Goal: Task Accomplishment & Management: Use online tool/utility

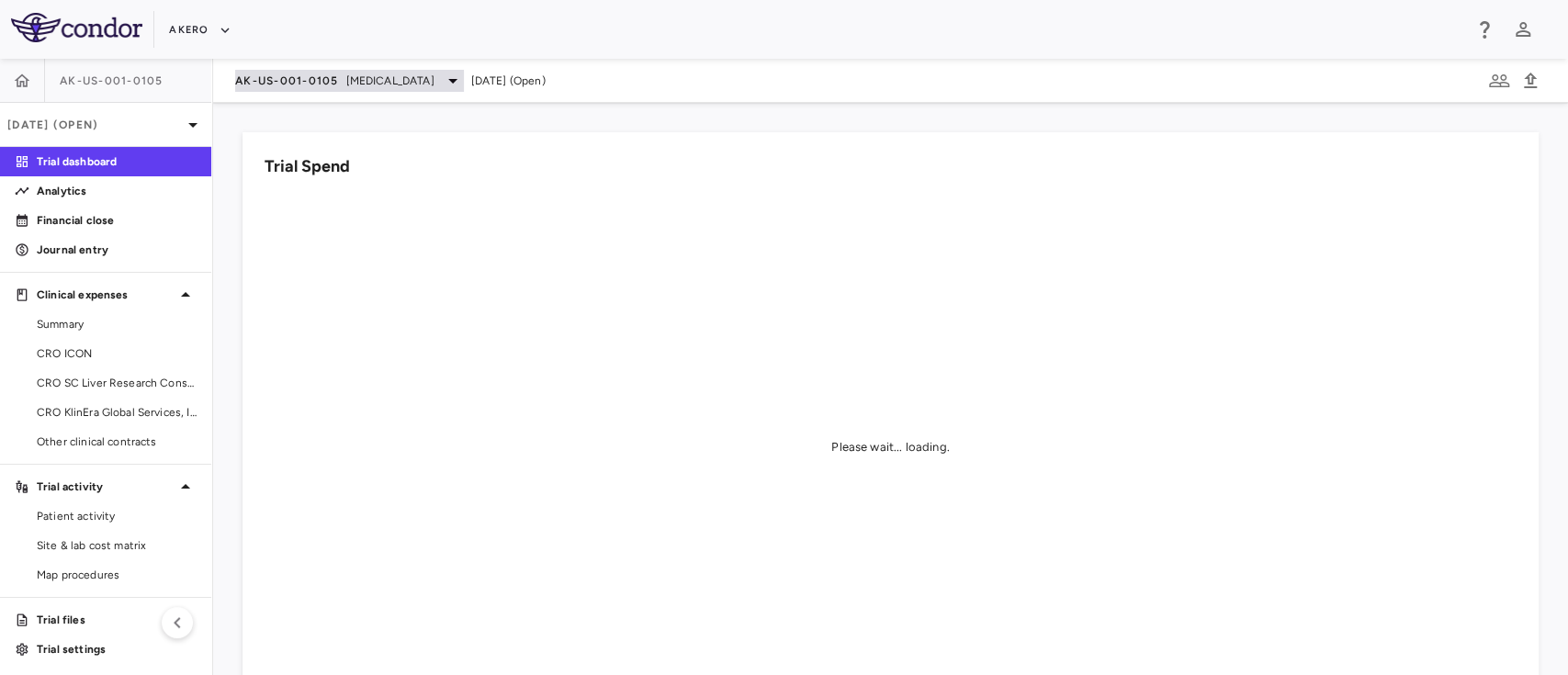
click at [464, 85] on div "AK-US-001-0105 [MEDICAL_DATA]" at bounding box center [349, 81] width 228 height 22
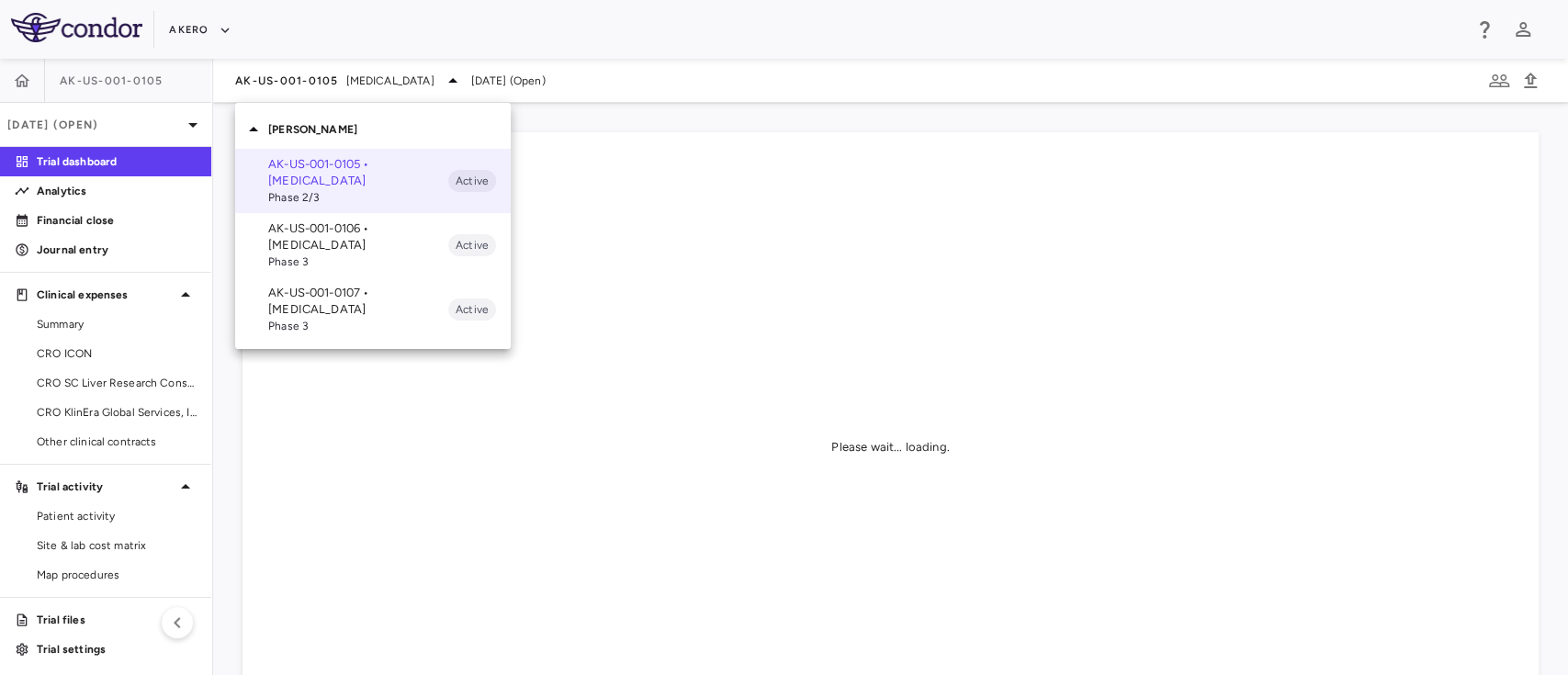
click at [303, 333] on span "Phase 3" at bounding box center [359, 325] width 180 height 16
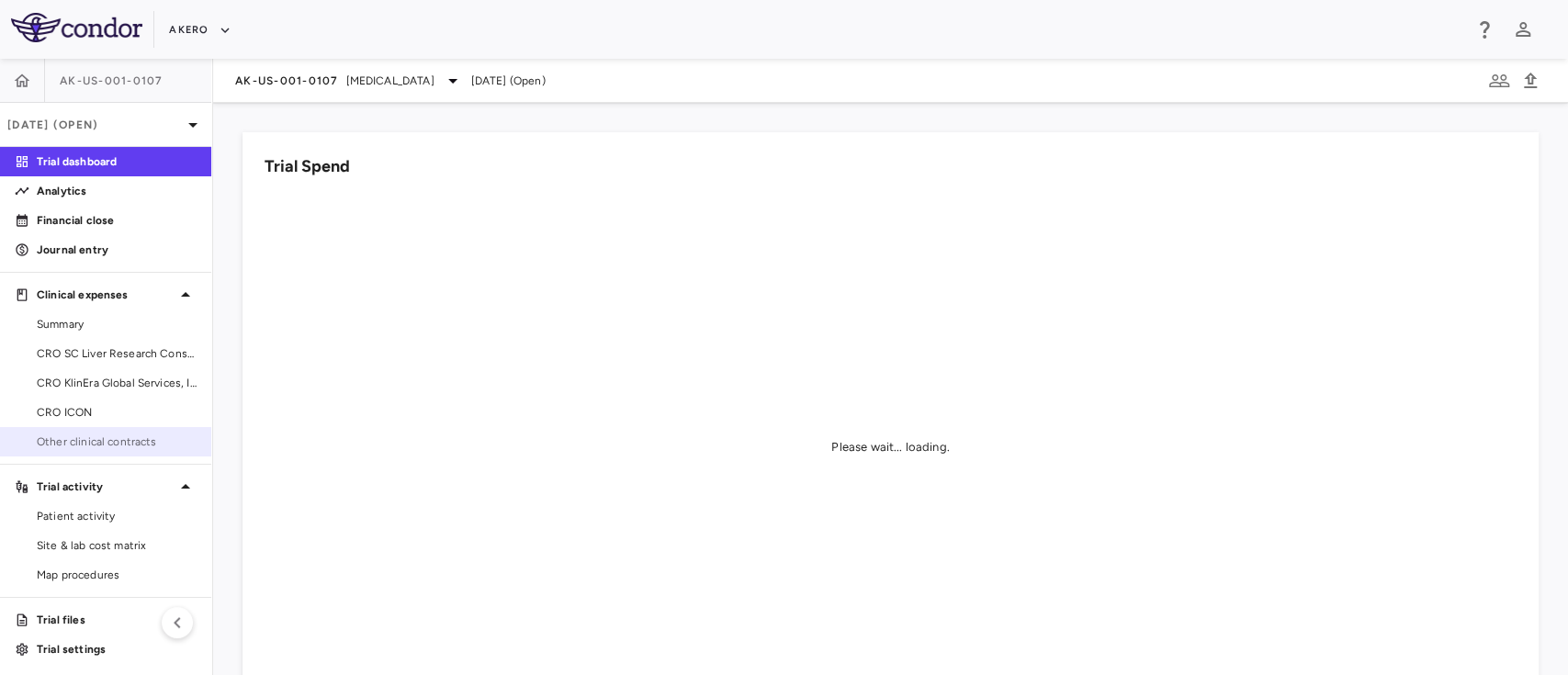
click at [109, 443] on span "Other clinical contracts" at bounding box center [116, 441] width 160 height 16
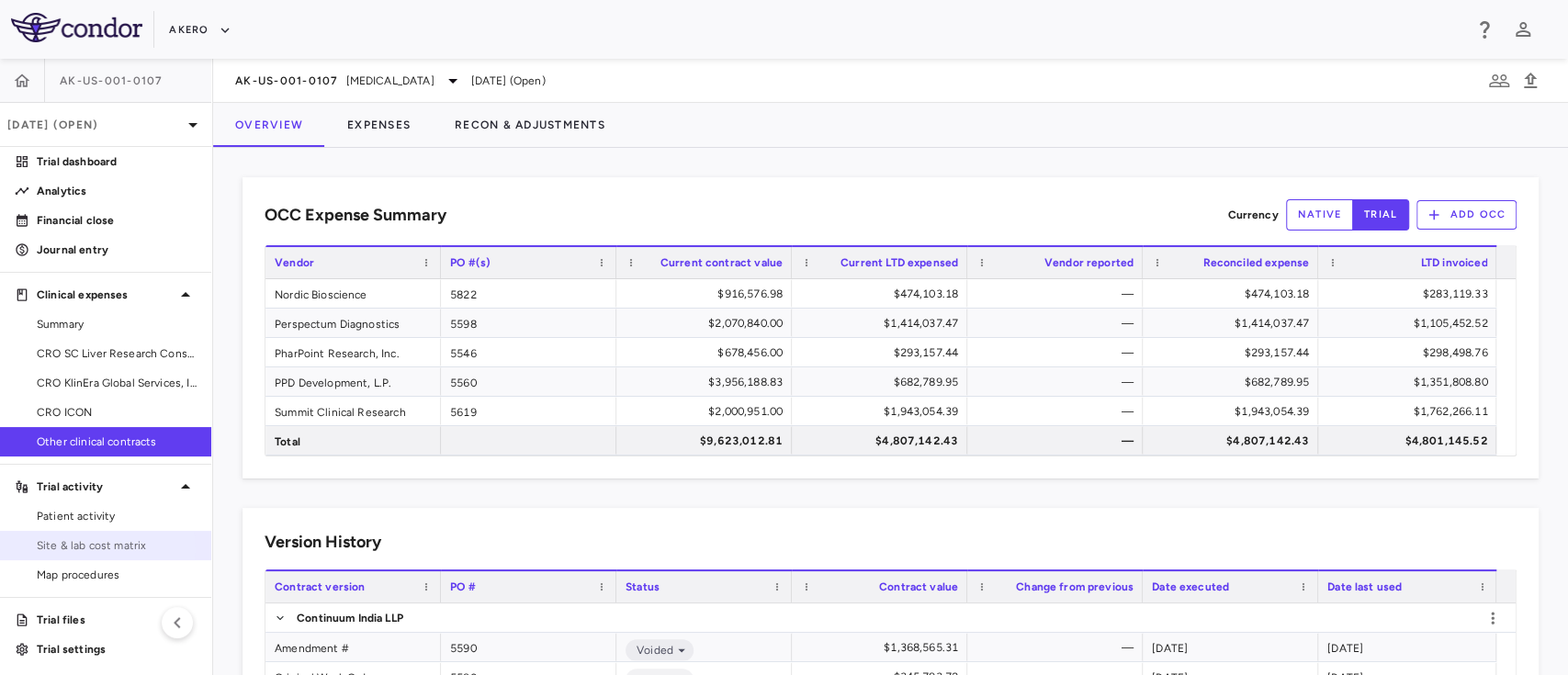
click at [84, 549] on span "Site & lab cost matrix" at bounding box center [116, 545] width 160 height 16
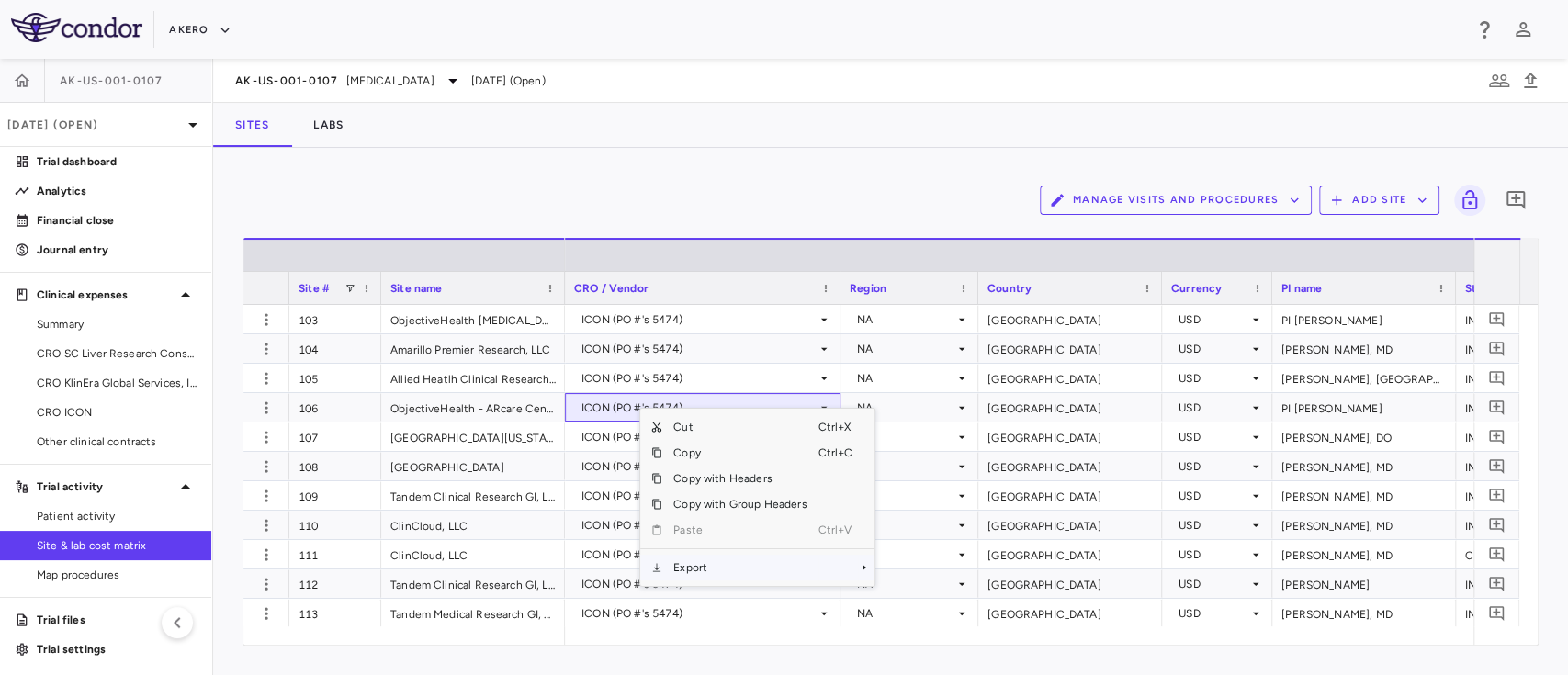
click at [714, 575] on span "Export" at bounding box center [740, 567] width 155 height 26
click at [946, 606] on span "Excel Export" at bounding box center [936, 599] width 86 height 26
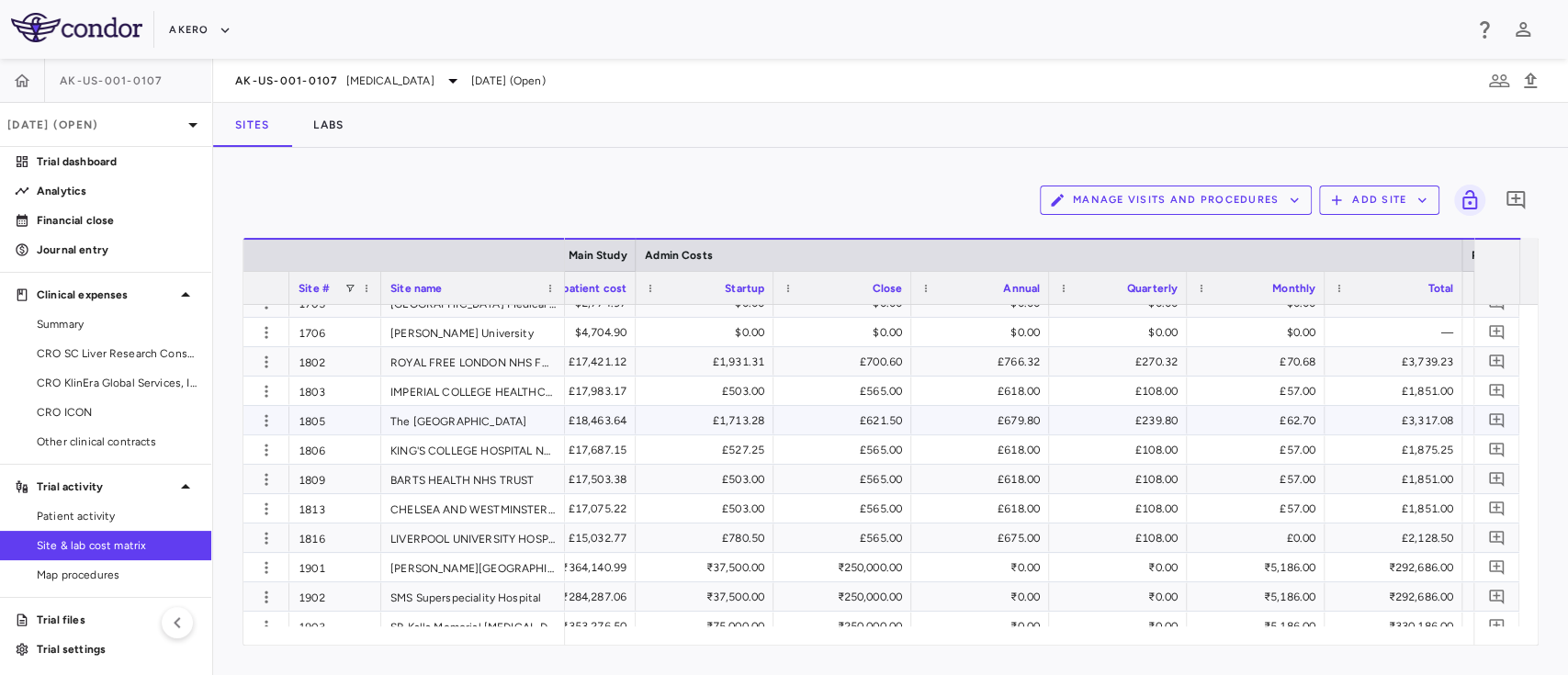
click at [665, 413] on div "£1,713.28" at bounding box center [708, 420] width 112 height 30
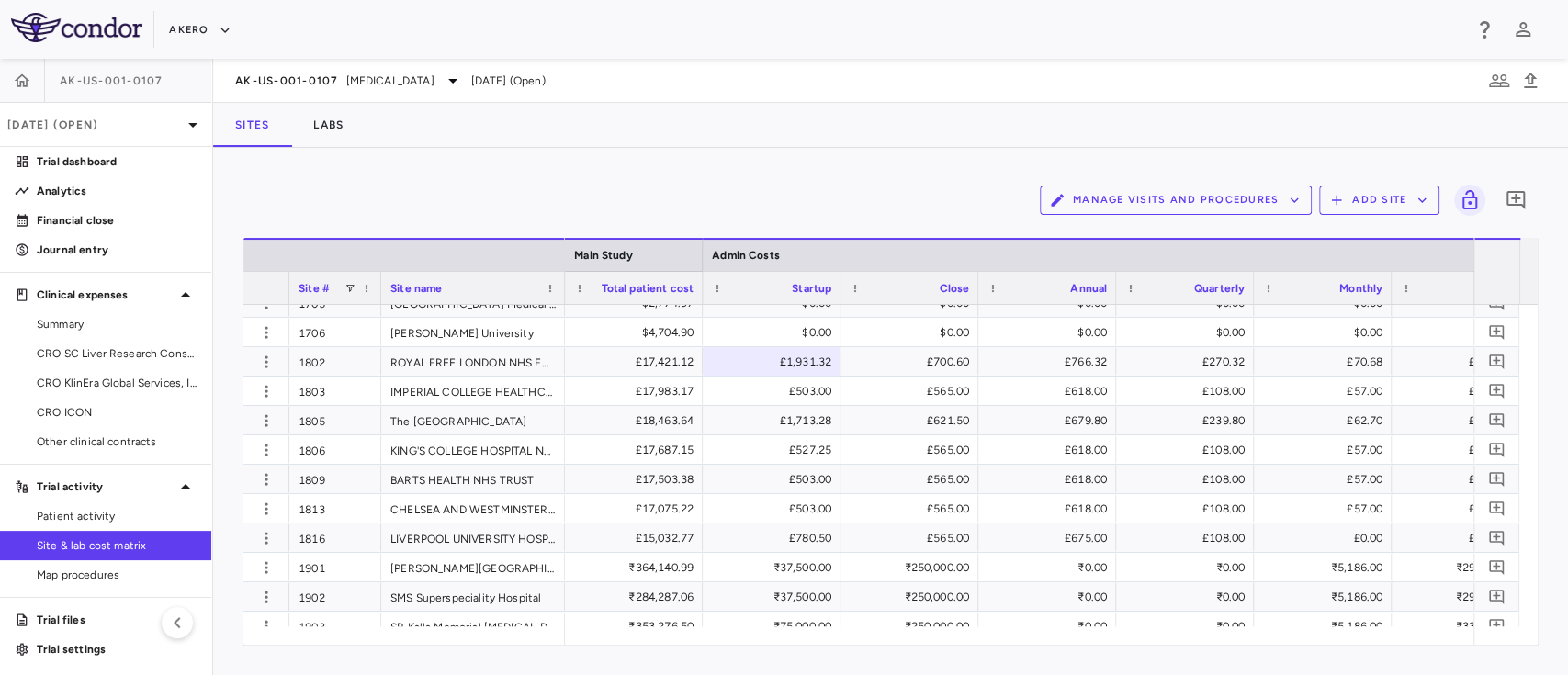
scroll to position [0, 5936]
